Goal: Task Accomplishment & Management: Complete application form

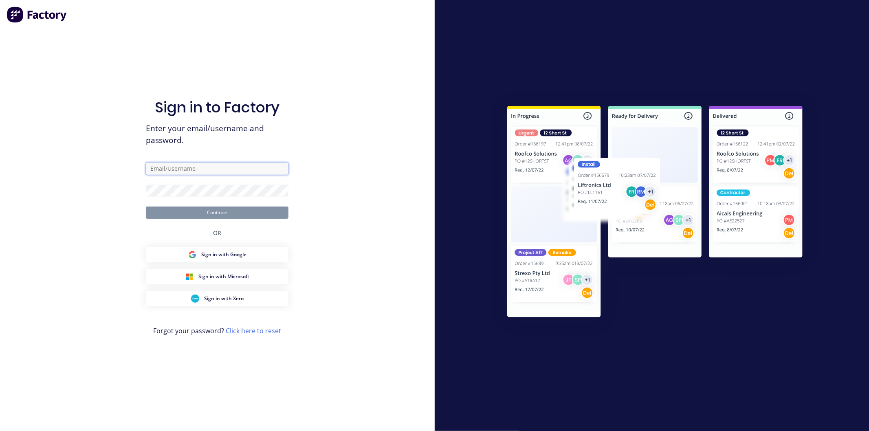
drag, startPoint x: 177, startPoint y: 170, endPoint x: 186, endPoint y: 180, distance: 14.4
click at [177, 170] on input "text" at bounding box center [217, 169] width 143 height 12
type input "[PERSON_NAME][EMAIL_ADDRESS][DOMAIN_NAME]"
click at [146, 207] on button "Continue" at bounding box center [217, 213] width 143 height 12
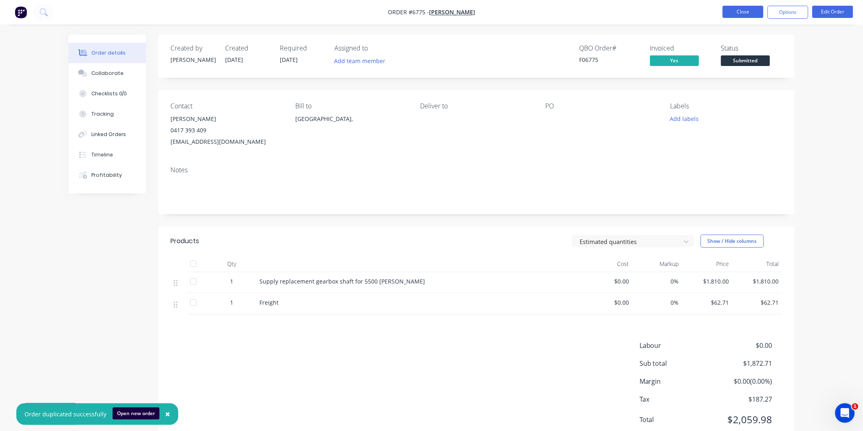
click at [742, 10] on button "Close" at bounding box center [742, 12] width 41 height 12
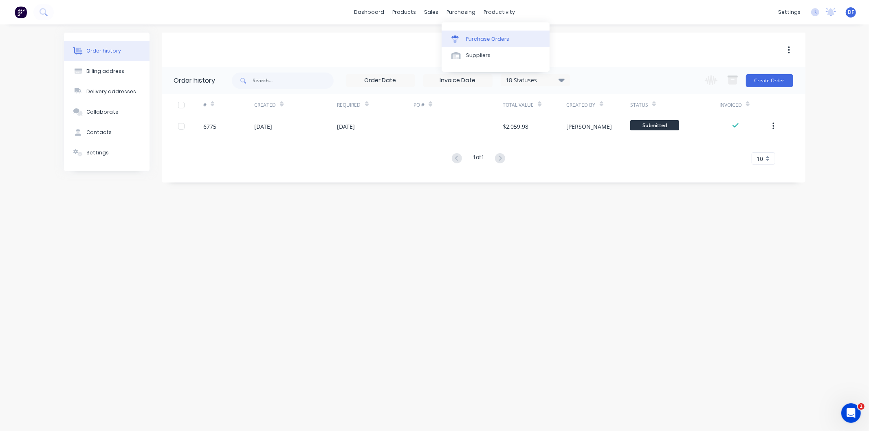
click at [479, 37] on div "Purchase Orders" at bounding box center [487, 38] width 43 height 7
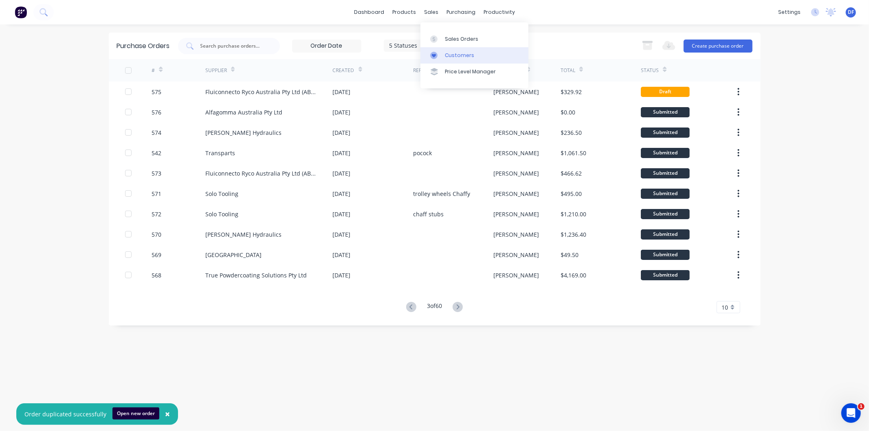
click at [453, 52] on div "Customers" at bounding box center [459, 55] width 29 height 7
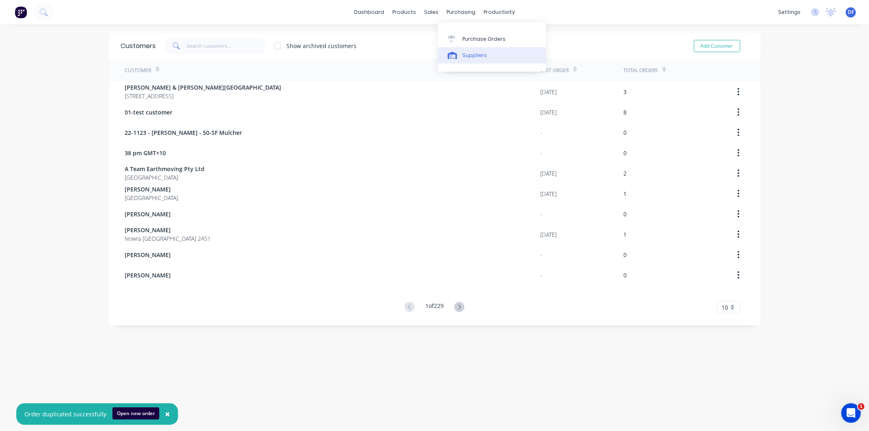
click at [476, 53] on div "Suppliers" at bounding box center [475, 55] width 24 height 7
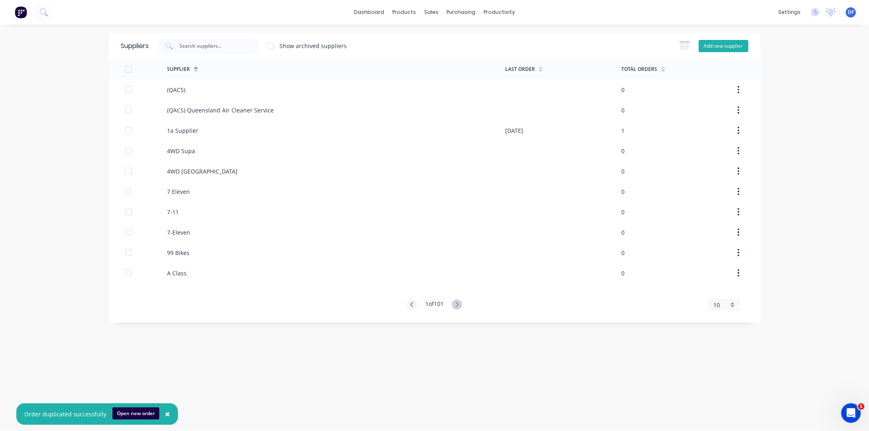
click at [714, 42] on button "Add new supplier" at bounding box center [724, 46] width 50 height 12
select select "AU"
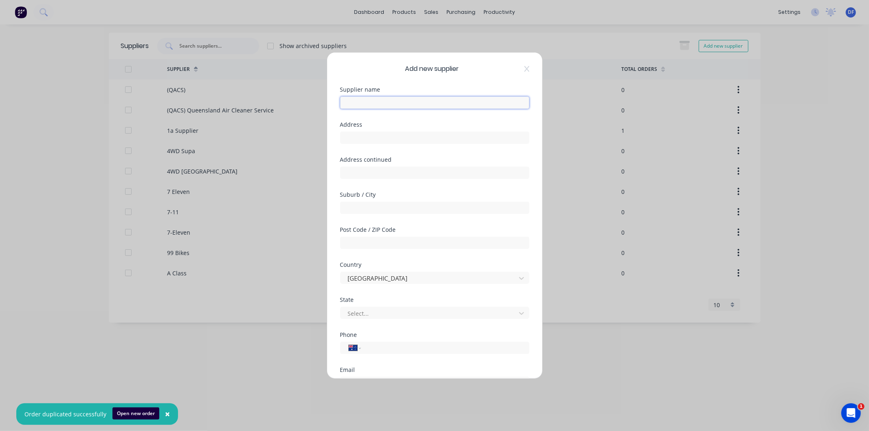
click at [378, 101] on input "text" at bounding box center [434, 103] width 189 height 12
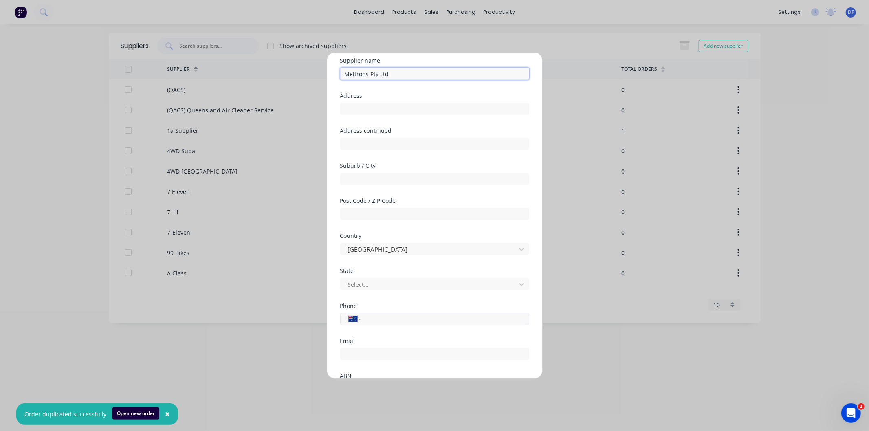
scroll to position [45, 0]
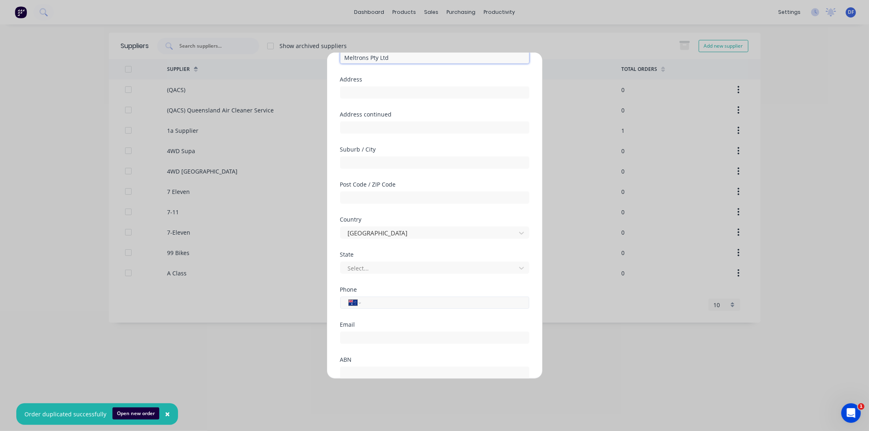
type input "Meltrons Pty Ltd"
click at [374, 304] on input "tel" at bounding box center [444, 302] width 154 height 9
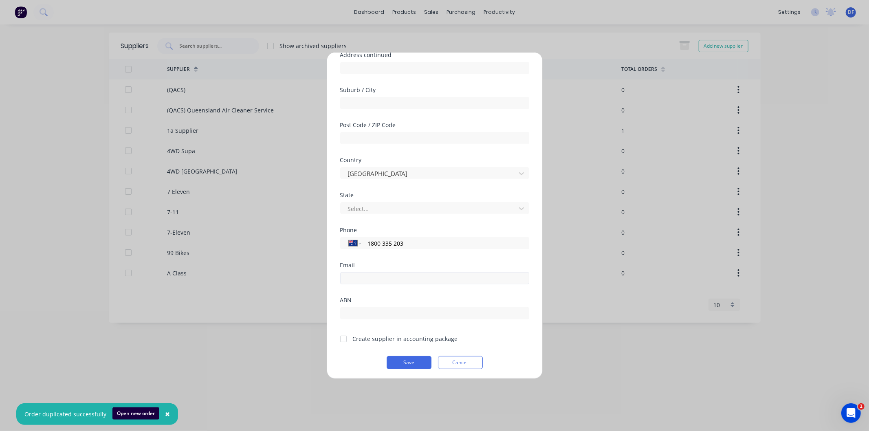
scroll to position [106, 0]
type input "1800 335 203"
click at [345, 335] on div at bounding box center [343, 337] width 16 height 16
click at [406, 359] on button "Save" at bounding box center [409, 361] width 45 height 13
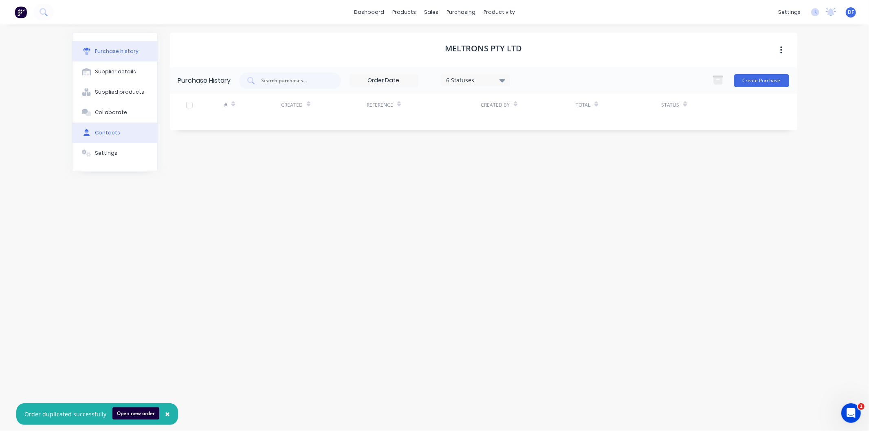
click at [103, 130] on div "Contacts" at bounding box center [107, 132] width 25 height 7
click at [774, 82] on button "Add contact" at bounding box center [771, 81] width 38 height 12
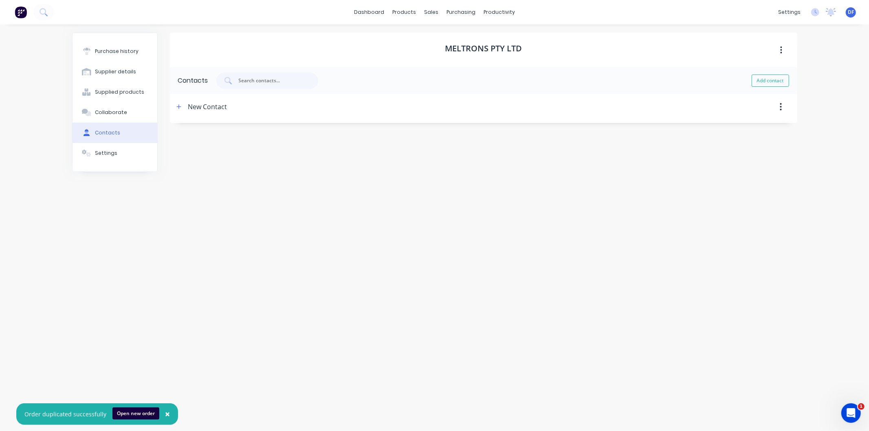
click at [200, 107] on div "New Contact" at bounding box center [207, 107] width 39 height 26
click at [177, 107] on icon "button" at bounding box center [179, 107] width 5 height 6
click at [214, 140] on input "New Contact" at bounding box center [239, 142] width 114 height 12
drag, startPoint x: 212, startPoint y: 141, endPoint x: 186, endPoint y: 140, distance: 25.7
click at [186, 140] on input "Nact" at bounding box center [239, 142] width 114 height 12
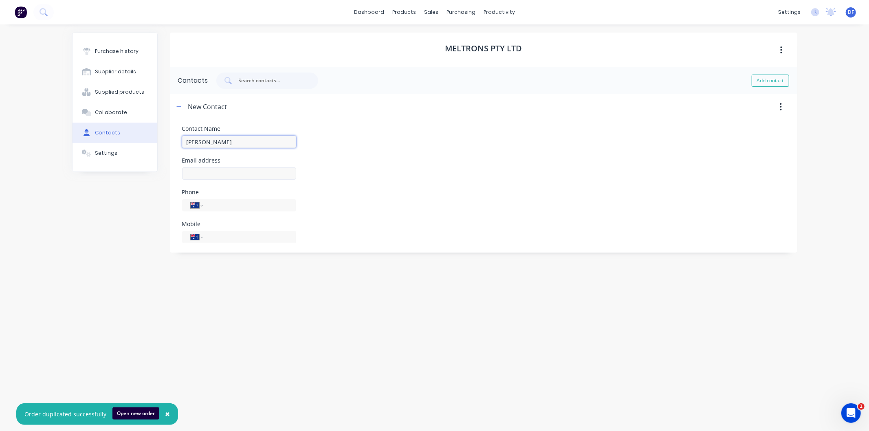
type input "[PERSON_NAME]"
click at [193, 173] on input at bounding box center [239, 174] width 114 height 12
type input "[EMAIL_ADDRESS][DOMAIN_NAME]"
click at [216, 208] on input "tel" at bounding box center [248, 205] width 79 height 9
type input "1800 335 203"
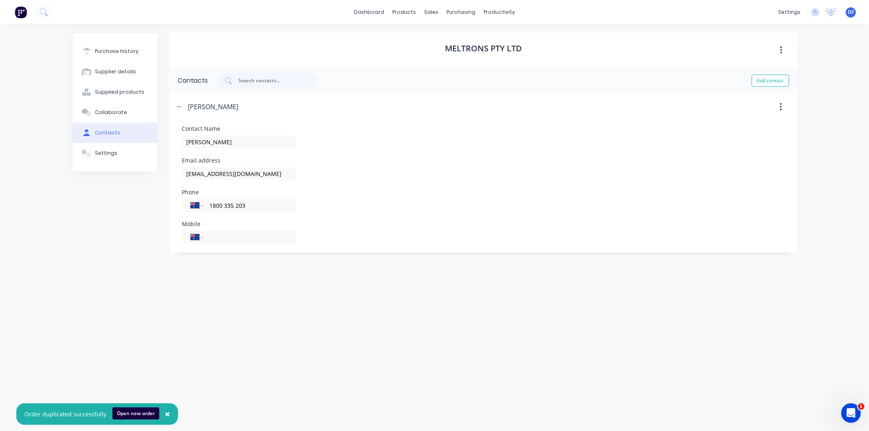
click at [365, 212] on div "Contact Name [PERSON_NAME] Email address [EMAIL_ADDRESS][DOMAIN_NAME] Phone Int…" at bounding box center [483, 184] width 603 height 117
click at [104, 46] on button "Purchase history" at bounding box center [115, 51] width 85 height 20
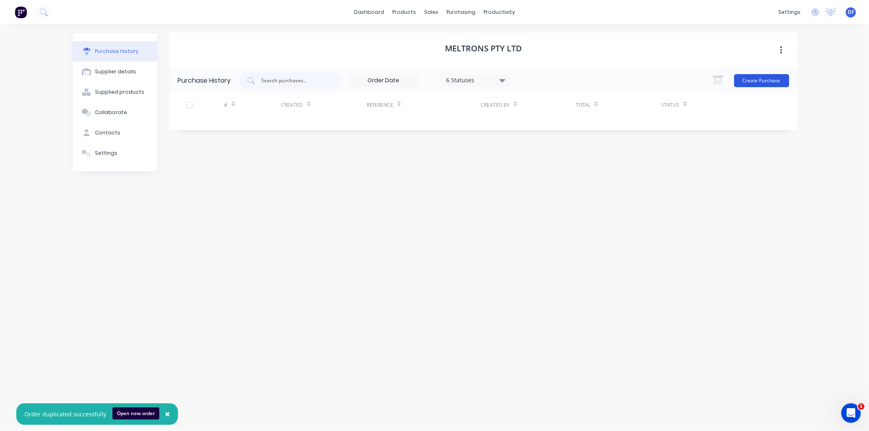
click at [760, 79] on button "Create Purchase" at bounding box center [762, 80] width 55 height 13
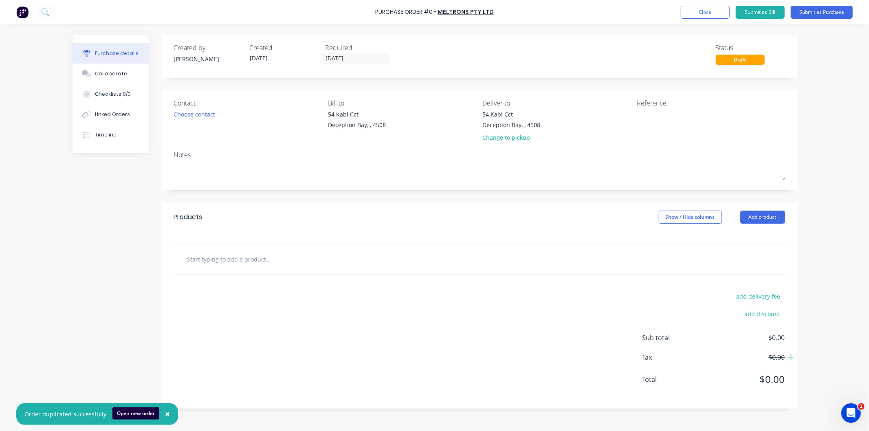
click at [232, 267] on input "text" at bounding box center [268, 259] width 163 height 16
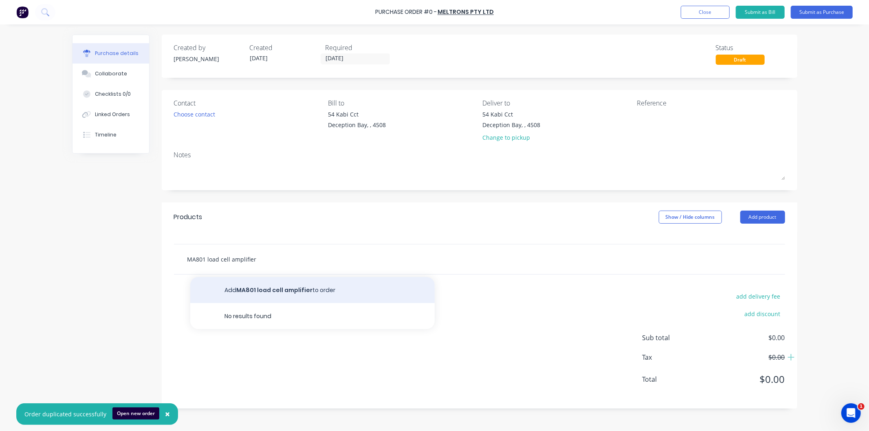
type input "MA801 load cell amplifier"
click at [267, 291] on button "Add MA801 load cell amplifier to order" at bounding box center [312, 290] width 245 height 26
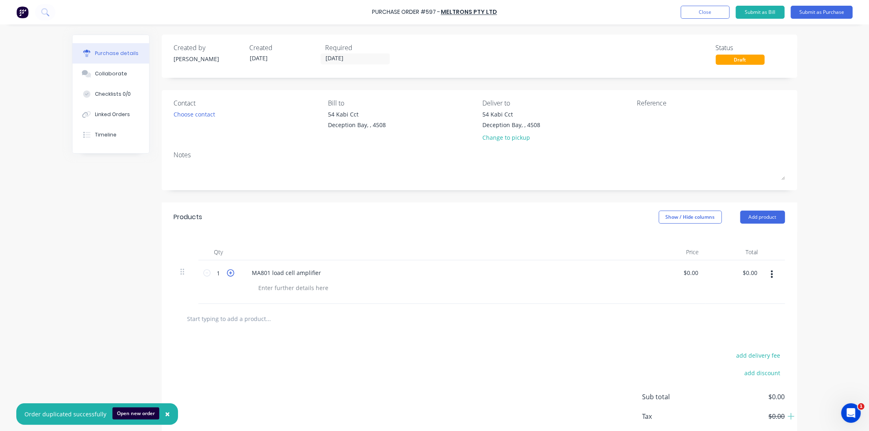
click at [227, 272] on icon at bounding box center [230, 272] width 7 height 7
type input "2"
drag, startPoint x: 695, startPoint y: 272, endPoint x: 678, endPoint y: 274, distance: 16.8
click at [678, 274] on div "0.00 0.00" at bounding box center [676, 282] width 59 height 44
type input "$245.00"
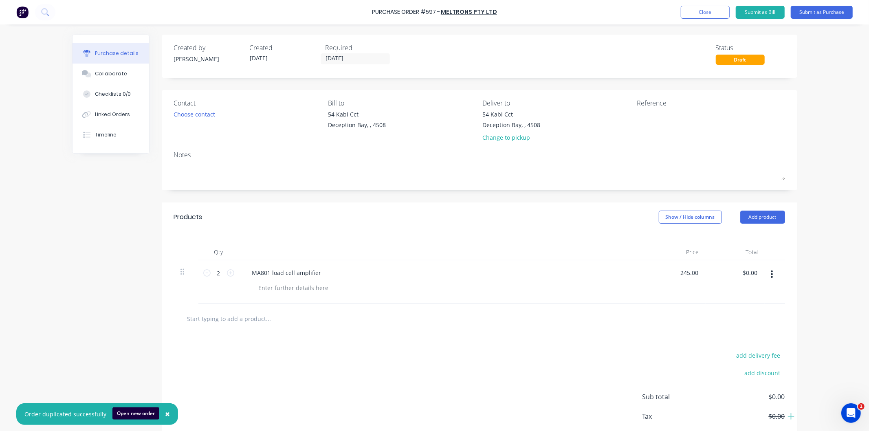
type input "$490.00"
click at [640, 278] on div "MA801 load cell amplifier" at bounding box center [443, 282] width 408 height 44
click at [818, 9] on button "Submit as Purchase" at bounding box center [822, 12] width 62 height 13
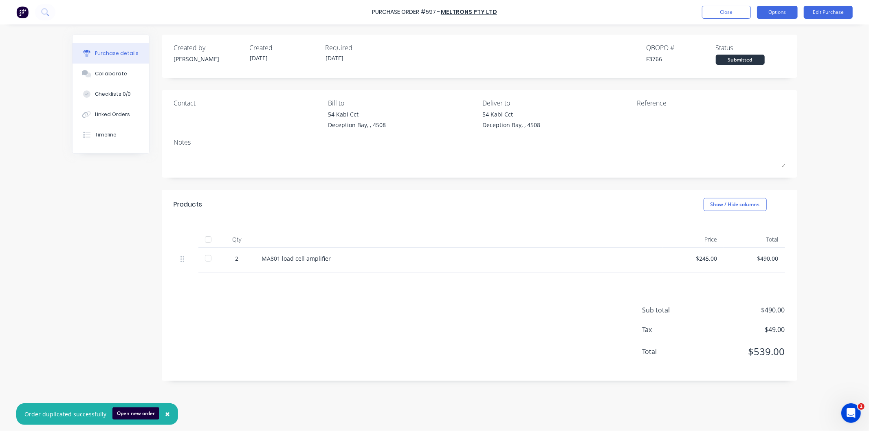
click at [777, 9] on button "Options" at bounding box center [777, 12] width 41 height 13
click at [748, 32] on div "Print / Email" at bounding box center [759, 33] width 63 height 12
click at [740, 53] on div "With pricing" at bounding box center [759, 50] width 63 height 12
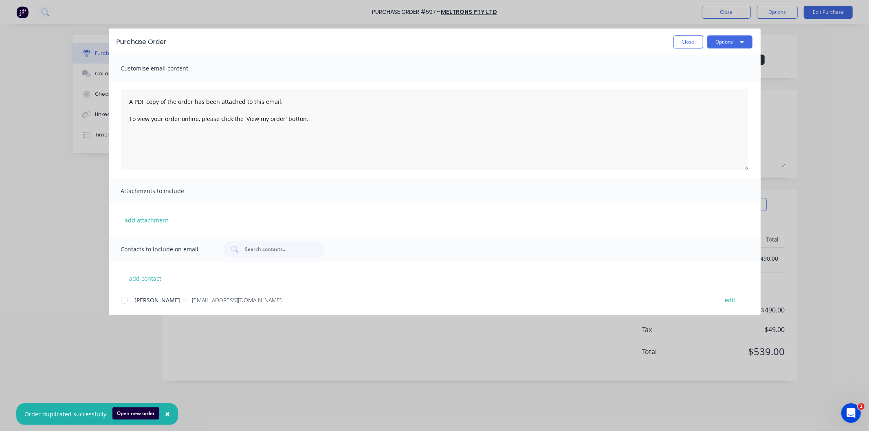
click at [124, 300] on div at bounding box center [124, 300] width 16 height 16
click at [717, 40] on button "Options" at bounding box center [730, 41] width 45 height 13
click at [690, 94] on div "Email" at bounding box center [714, 95] width 63 height 12
click at [683, 38] on button "Close" at bounding box center [689, 41] width 30 height 13
